Goal: Information Seeking & Learning: Learn about a topic

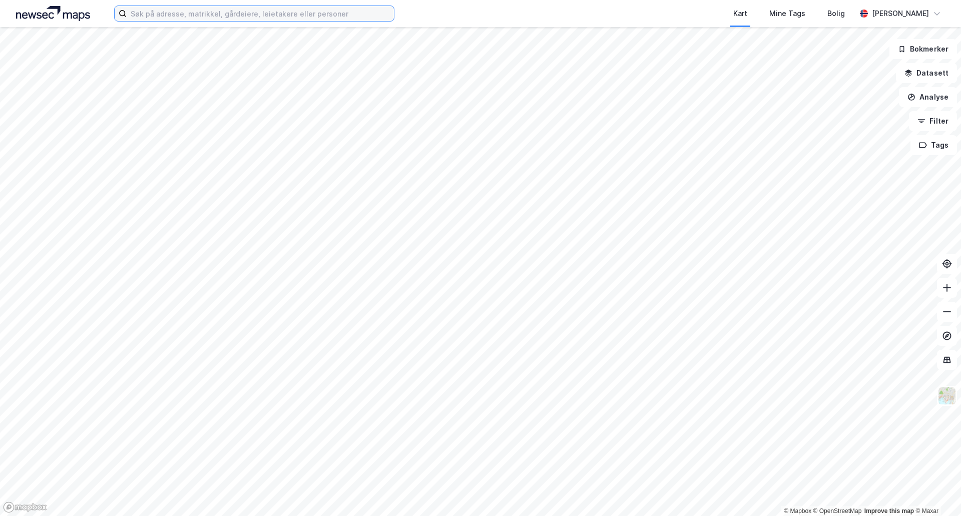
click at [146, 13] on input at bounding box center [260, 13] width 267 height 15
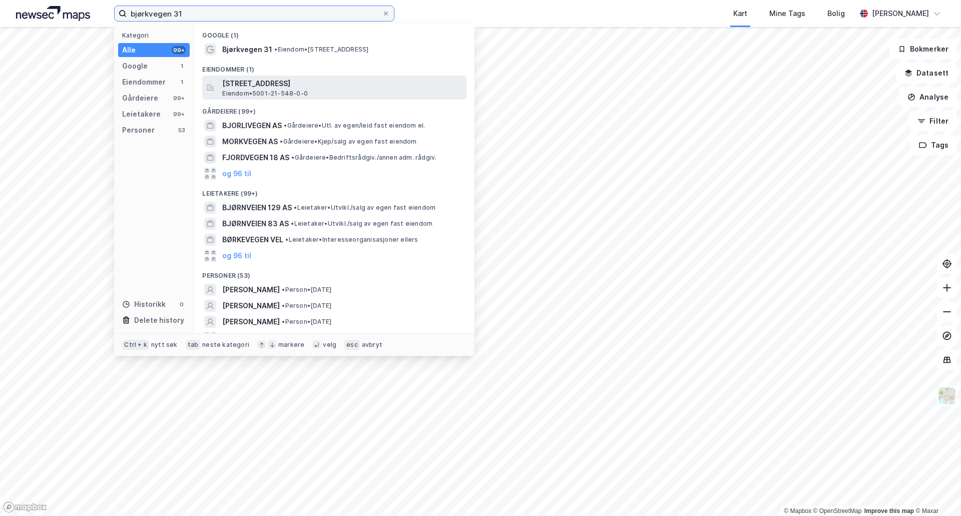
type input "bjørkvegen 31"
click at [255, 87] on span "[STREET_ADDRESS]" at bounding box center [342, 84] width 240 height 12
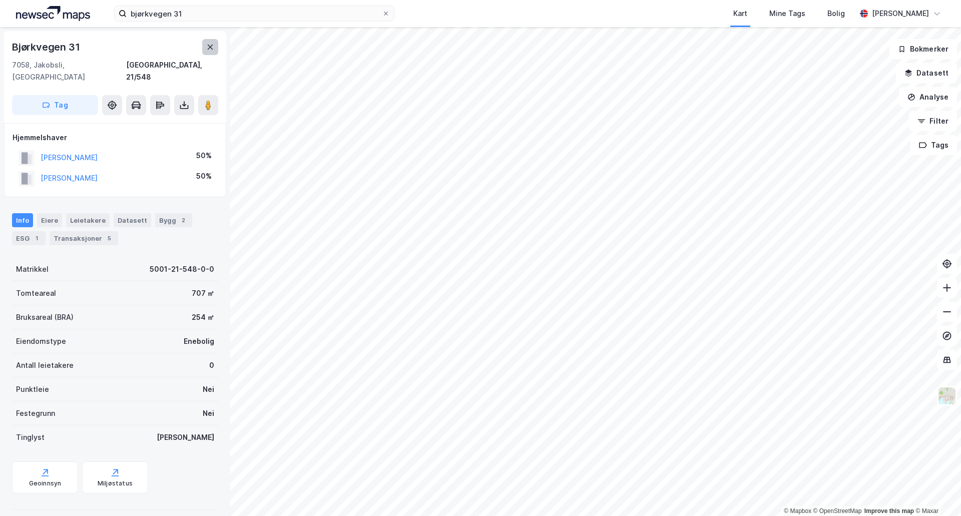
click at [208, 49] on icon at bounding box center [210, 47] width 8 height 8
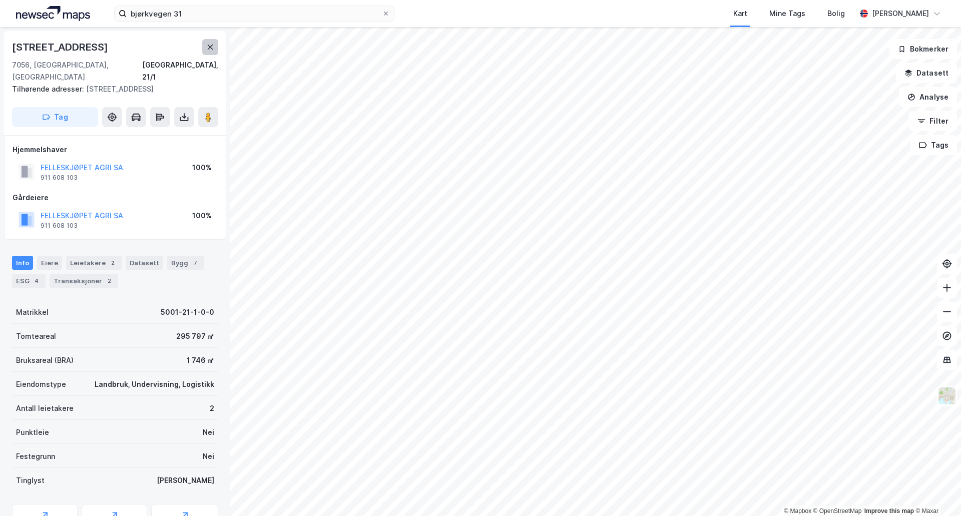
click at [210, 49] on icon at bounding box center [210, 47] width 8 height 8
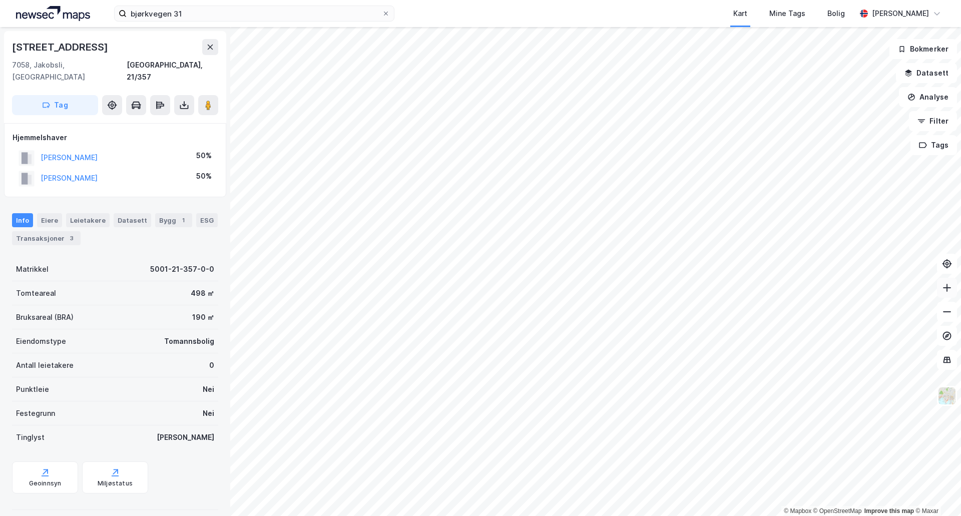
click at [947, 284] on icon at bounding box center [947, 288] width 10 height 10
click at [209, 48] on icon at bounding box center [210, 47] width 8 height 8
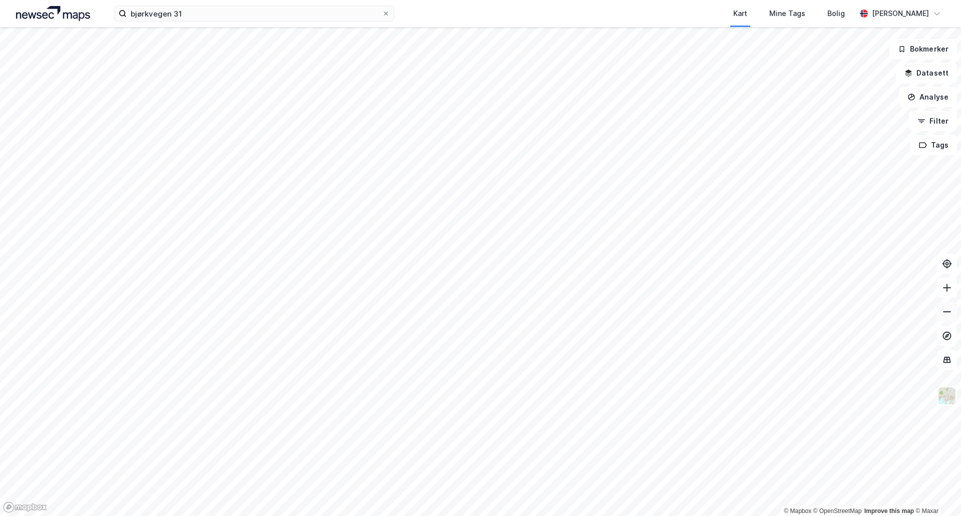
click at [945, 312] on icon at bounding box center [947, 312] width 10 height 10
click at [946, 310] on icon at bounding box center [947, 312] width 10 height 10
